Goal: Task Accomplishment & Management: Complete application form

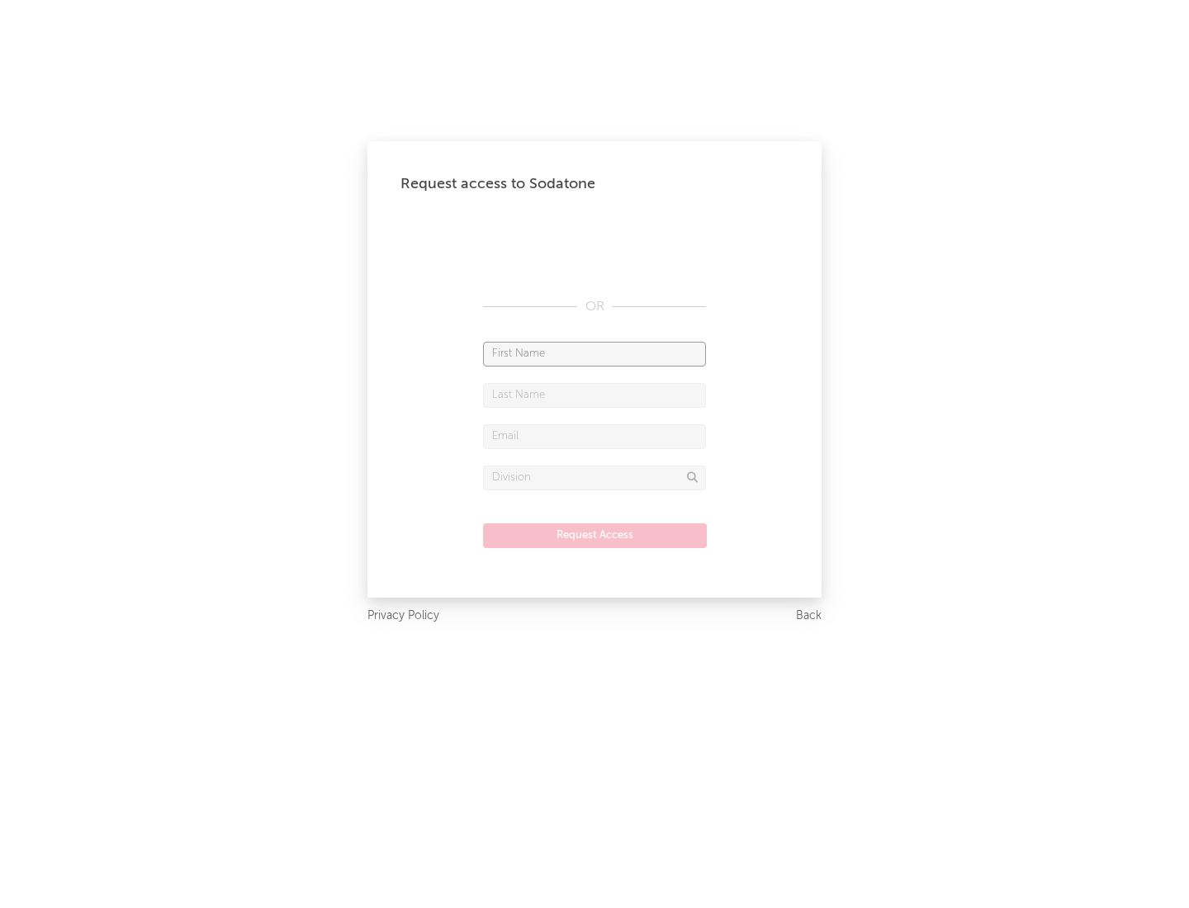
click at [594, 353] on input "text" at bounding box center [594, 354] width 223 height 25
type input "[PERSON_NAME]"
click at [594, 395] on input "text" at bounding box center [594, 395] width 223 height 25
type input "[PERSON_NAME]"
click at [594, 436] on input "text" at bounding box center [594, 436] width 223 height 25
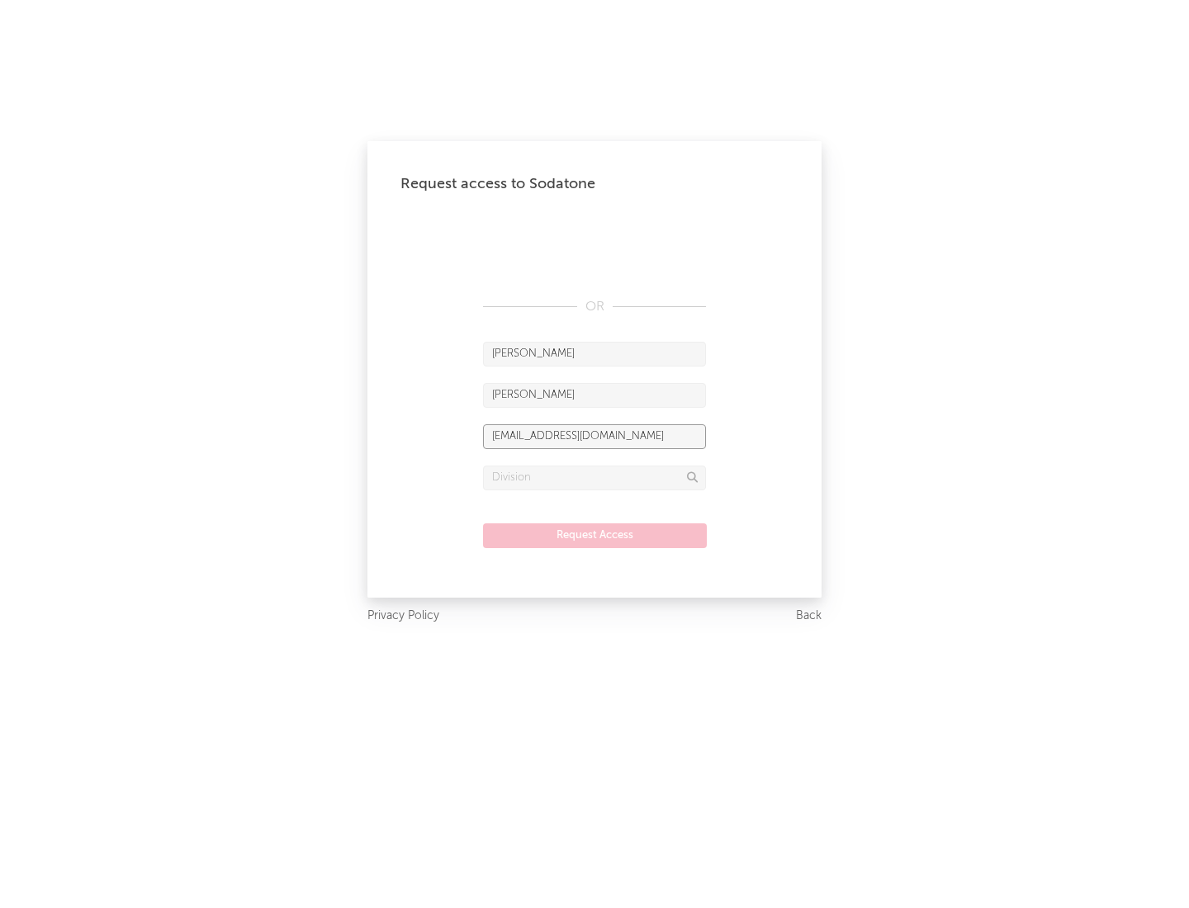
type input "[EMAIL_ADDRESS][DOMAIN_NAME]"
click at [594, 477] on input "text" at bounding box center [594, 478] width 223 height 25
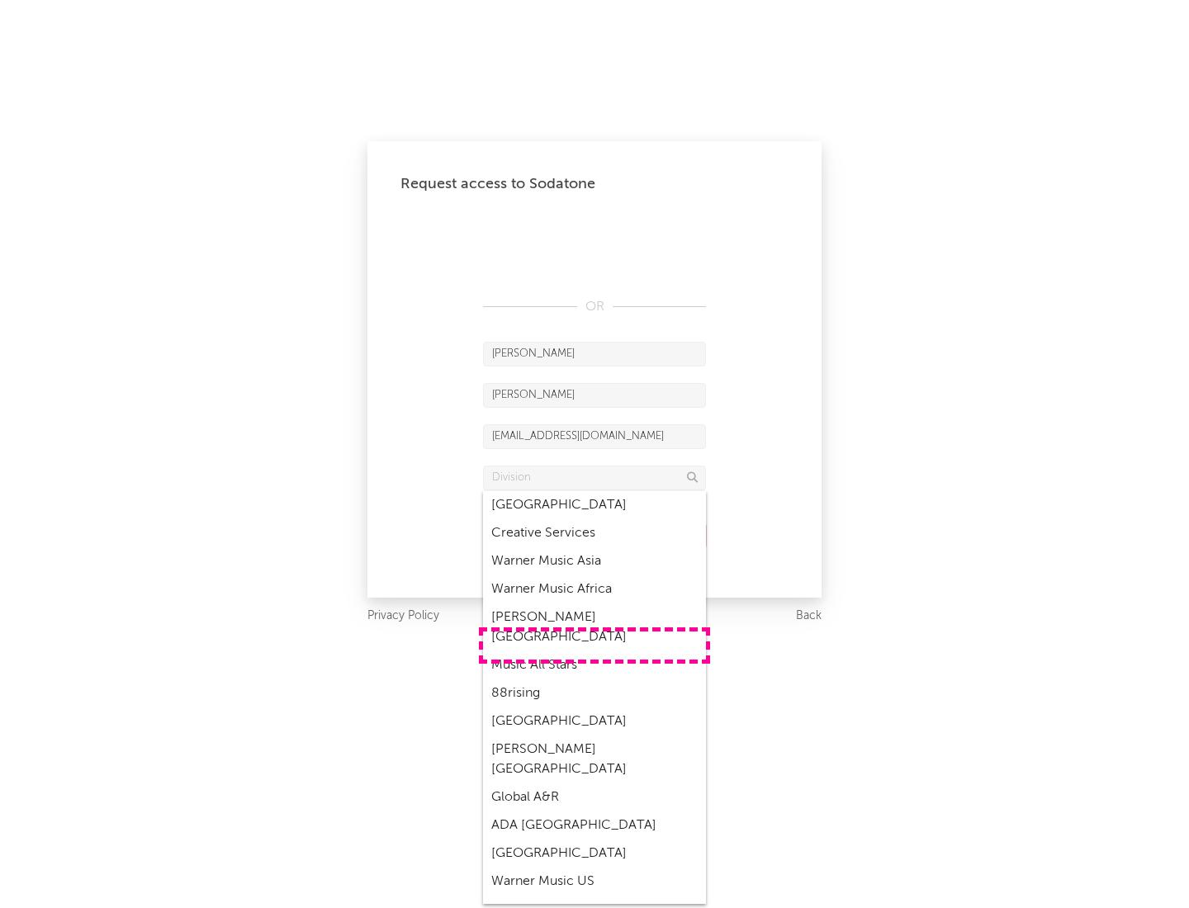
click at [594, 651] on div "Music All Stars" at bounding box center [594, 665] width 223 height 28
type input "Music All Stars"
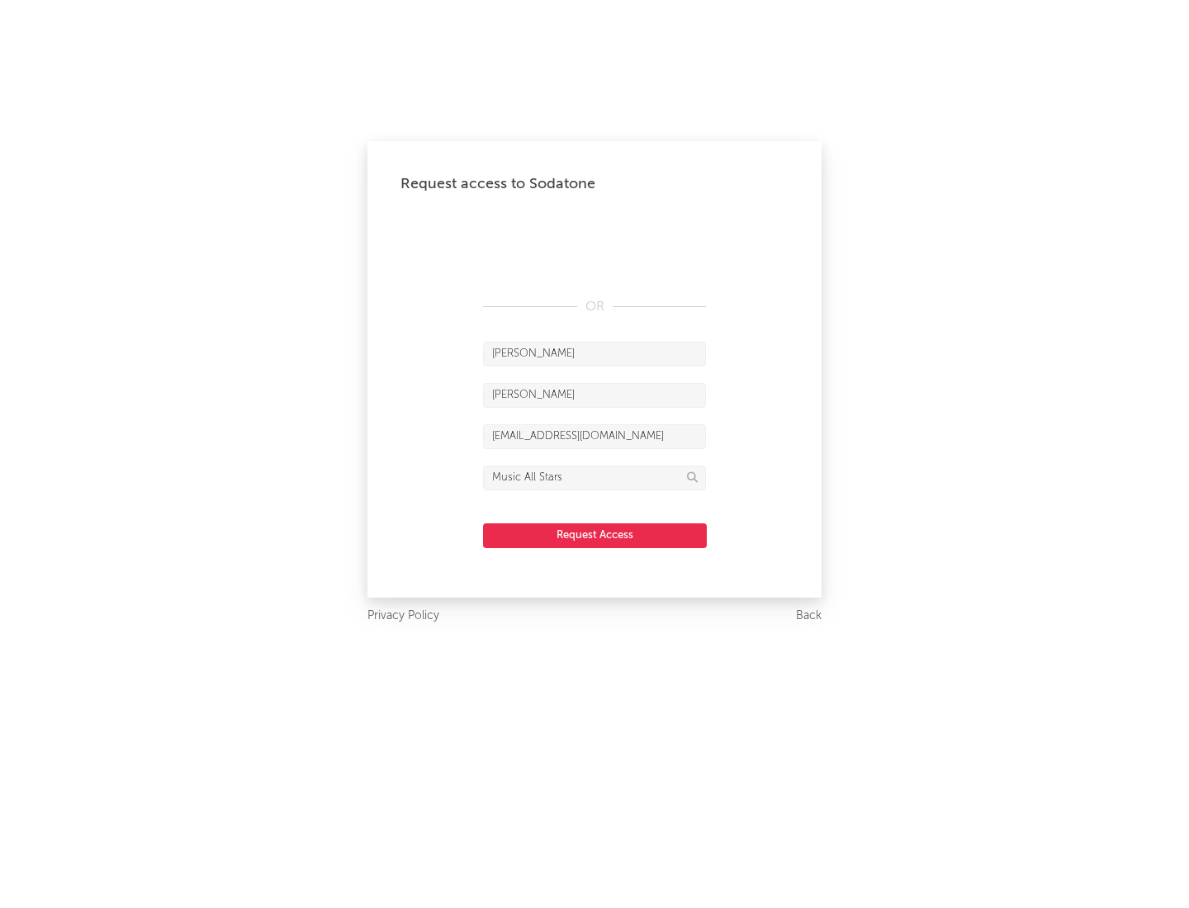
click at [594, 535] on button "Request Access" at bounding box center [595, 535] width 224 height 25
